Goal: Transaction & Acquisition: Purchase product/service

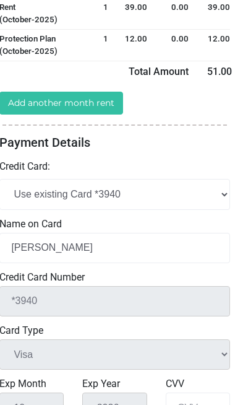
scroll to position [266, 3]
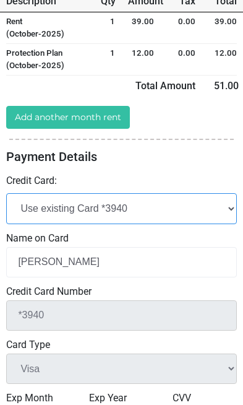
click at [217, 193] on select "Add New Credit Card Use existing Card *3940" at bounding box center [121, 208] width 231 height 30
select select "add_new"
select select
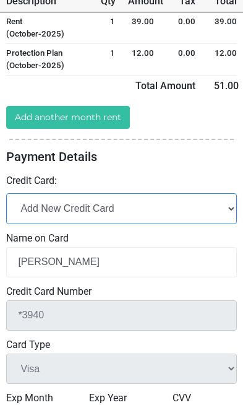
select select
checkbox input "false"
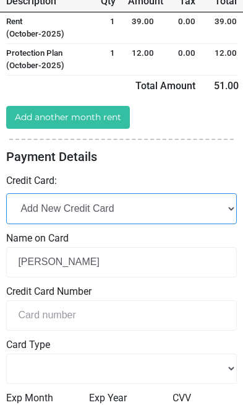
click at [92, 193] on select "Add New Credit Card Use existing Card *3940" at bounding box center [121, 208] width 231 height 30
click at [40, 193] on select "Add New Credit Card Use existing Card *3940" at bounding box center [121, 208] width 231 height 30
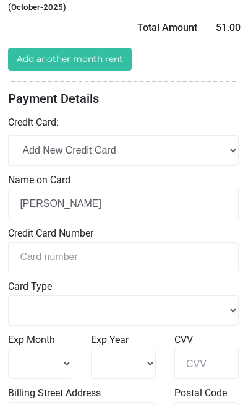
scroll to position [324, 0]
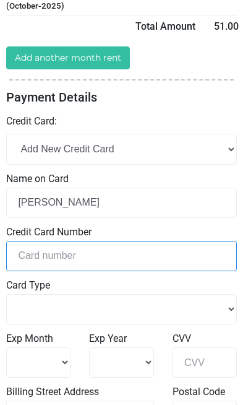
click at [101, 241] on input "tel" at bounding box center [121, 256] width 231 height 30
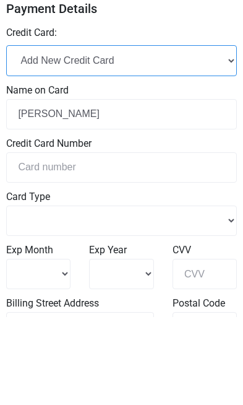
click at [222, 134] on select "Add New Credit Card Use existing Card *3940" at bounding box center [121, 149] width 231 height 30
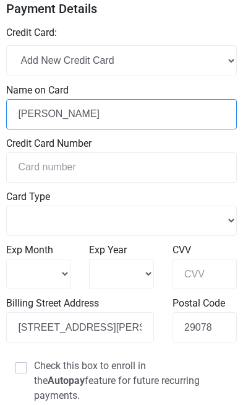
click at [103, 99] on input "[PERSON_NAME]" at bounding box center [121, 114] width 231 height 30
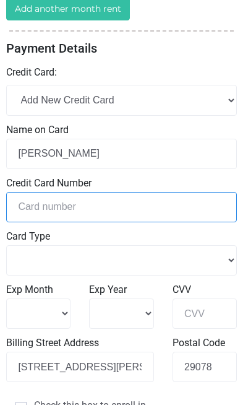
click at [94, 192] on input "tel" at bounding box center [121, 207] width 231 height 30
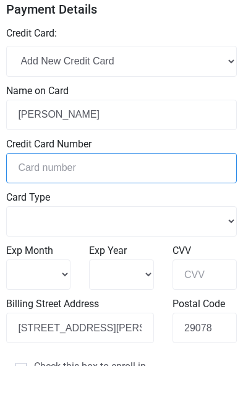
select select
type input "4"
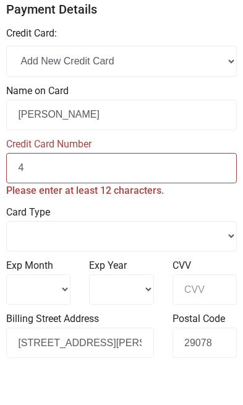
select select
type input "43"
select select
type input "438"
select select
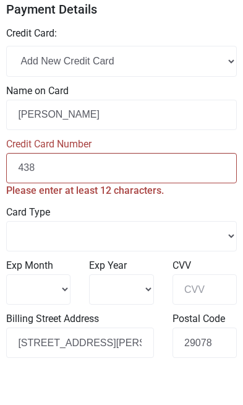
type input "4384"
select select
type input "43841"
select select
type input "438419"
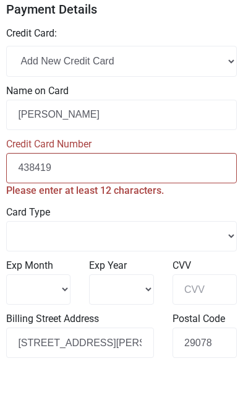
select select
type input "4384193"
select select
type input "43841930"
select select
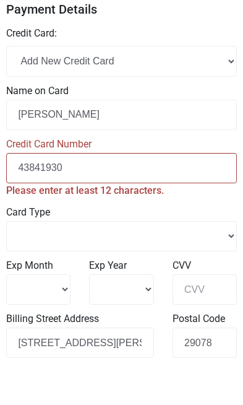
type input "438419301"
select select
type input "4384193014"
select select
type input "43841930144"
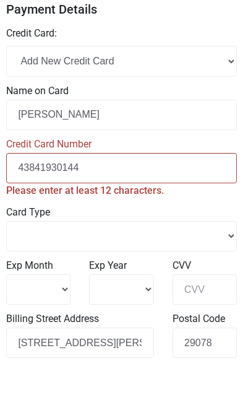
select select
type input "438419301444"
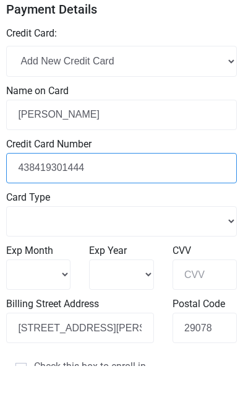
select select
type input "4384193014448"
select select
type input "43841930144484"
select select
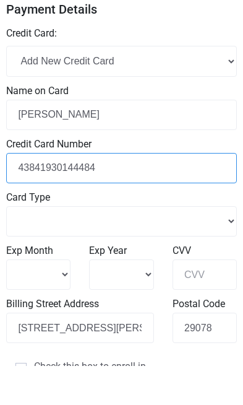
type input "438419301444848"
select select
type input "4384193014448485"
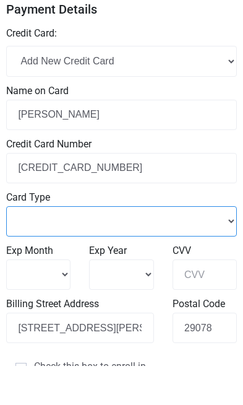
click at [76, 245] on select "Master Card Visa American Express Discover" at bounding box center [121, 260] width 231 height 30
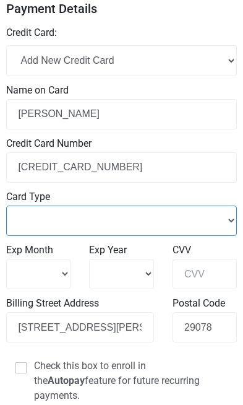
select select "Visa"
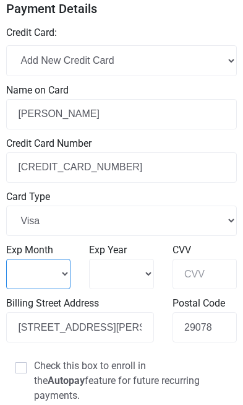
click at [56, 259] on select "1 2 3 4" at bounding box center [38, 274] width 64 height 30
select select "5"
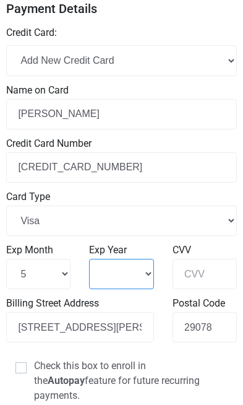
click at [132, 259] on select "2025 2026 2027 2028" at bounding box center [121, 274] width 64 height 30
click at [129, 259] on select "2025 2026 2027 2028" at bounding box center [121, 274] width 64 height 30
select select "2028"
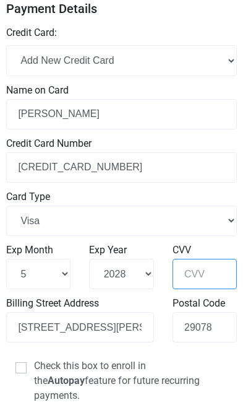
click at [196, 259] on input "CVV" at bounding box center [205, 274] width 64 height 30
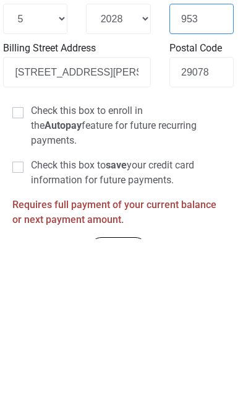
scroll to position [503, 3]
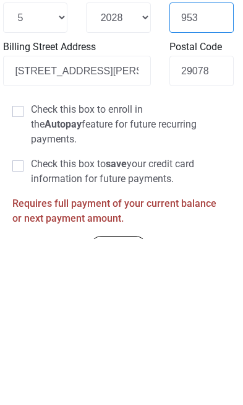
type input "953"
click at [19, 272] on span at bounding box center [17, 277] width 11 height 11
click at [31, 268] on input "Check this box to enroll in the Autopay feature for future recurring payments." at bounding box center [35, 272] width 8 height 8
checkbox input "true"
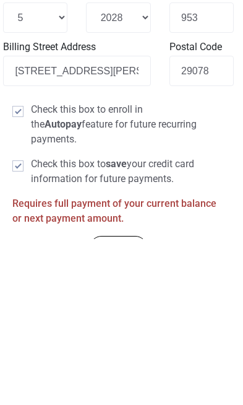
scroll to position [489, 3]
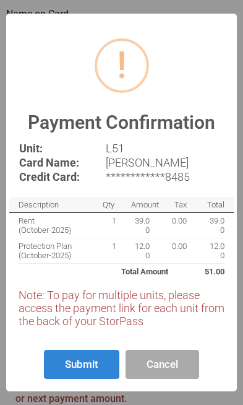
click at [76, 379] on button "Submit" at bounding box center [82, 364] width 76 height 29
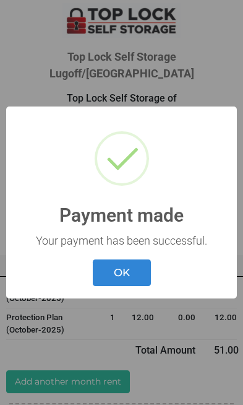
click at [122, 271] on button "OK" at bounding box center [122, 273] width 58 height 27
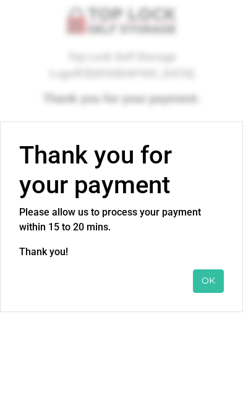
click at [206, 278] on button "OK" at bounding box center [208, 281] width 31 height 23
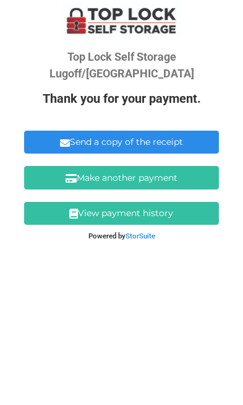
click at [134, 166] on link "Make another payment" at bounding box center [121, 177] width 195 height 23
click at [135, 131] on link "Send a copy of the receipt" at bounding box center [121, 142] width 195 height 23
click at [128, 166] on link "Make another payment" at bounding box center [121, 177] width 195 height 23
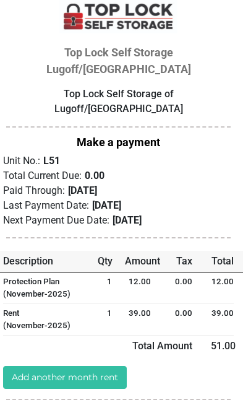
scroll to position [0, 3]
